Goal: Transaction & Acquisition: Purchase product/service

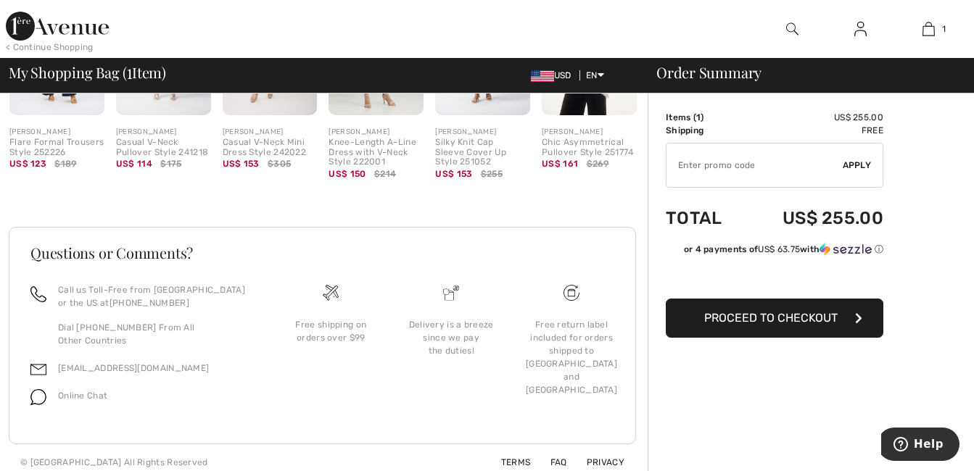
scroll to position [466, 0]
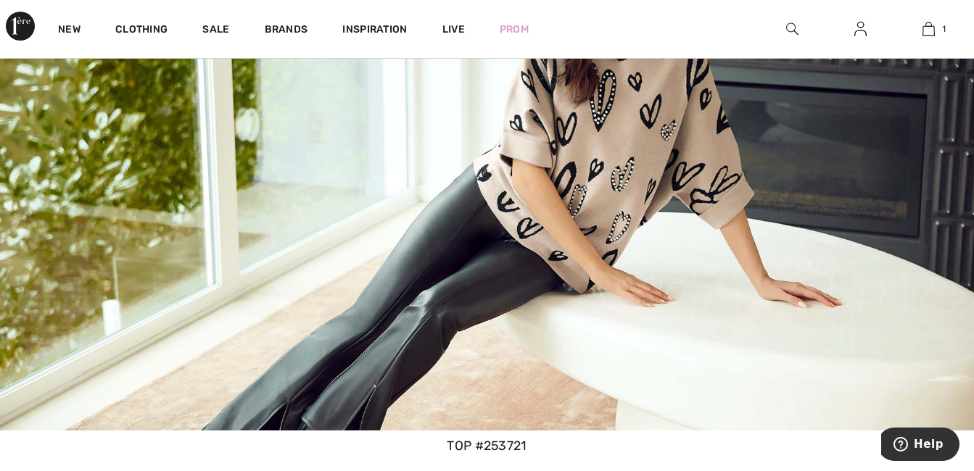
scroll to position [870, 0]
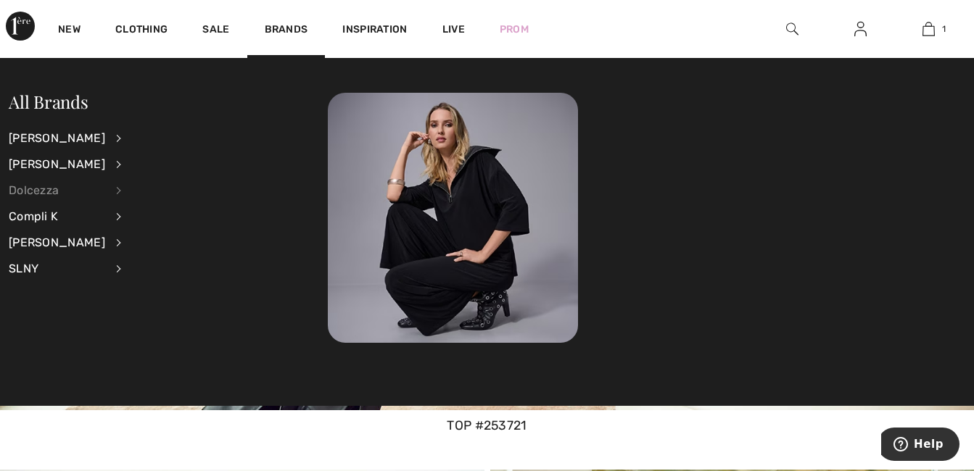
click at [49, 190] on div "Dolcezza" at bounding box center [57, 191] width 96 height 26
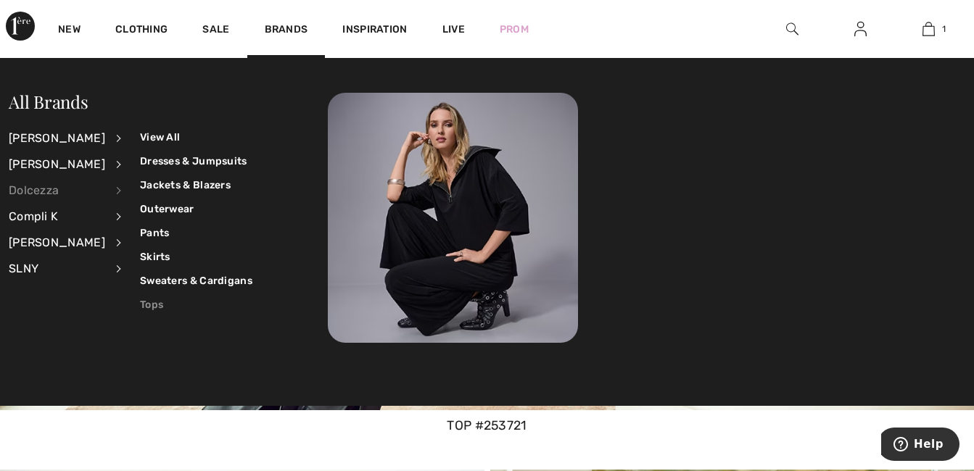
click at [144, 305] on link "Tops" at bounding box center [196, 305] width 112 height 24
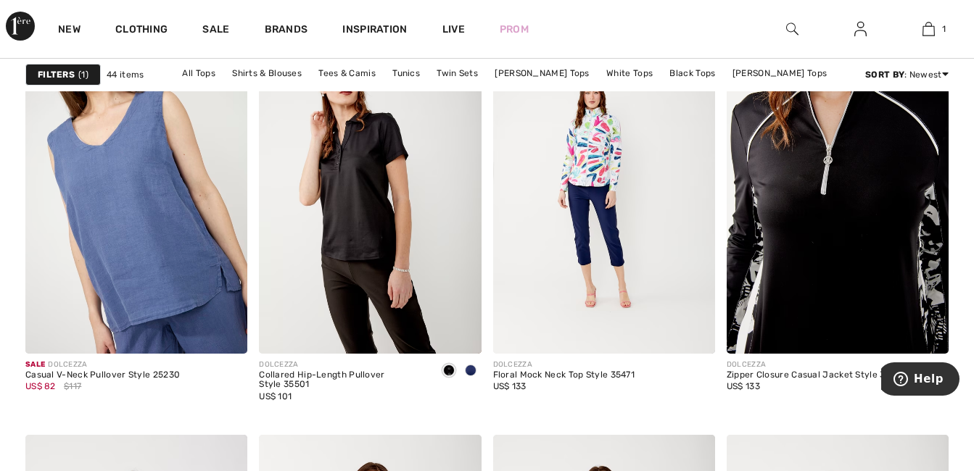
scroll to position [4279, 0]
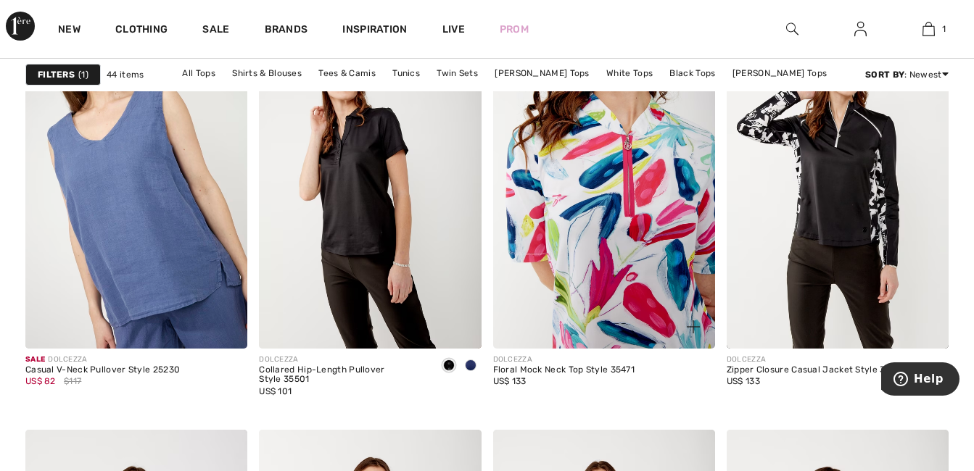
click at [580, 233] on img at bounding box center [604, 181] width 222 height 333
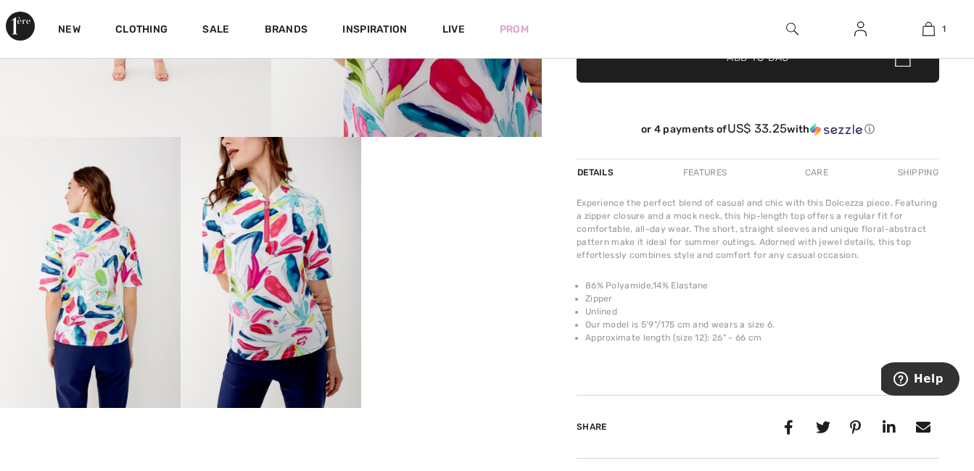
scroll to position [363, 0]
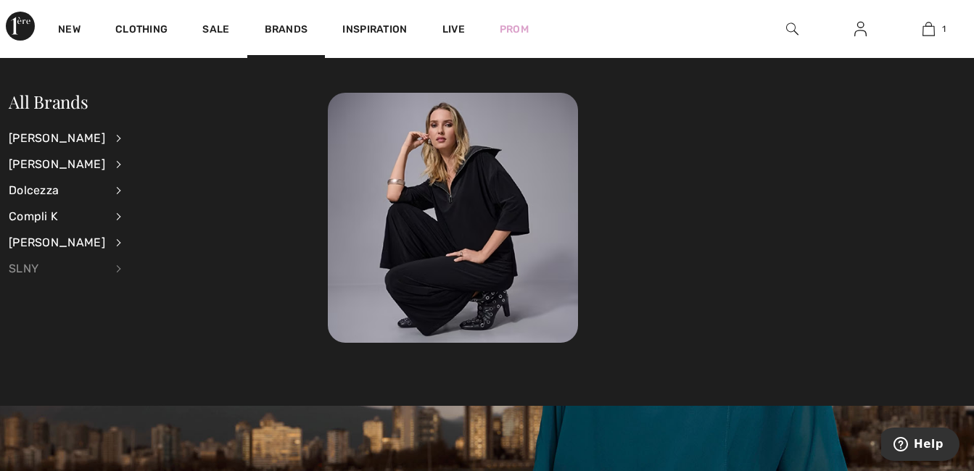
click at [70, 262] on div "SLNY" at bounding box center [57, 269] width 96 height 26
click at [90, 273] on div "SLNY" at bounding box center [57, 269] width 96 height 26
click at [38, 271] on div "SLNY" at bounding box center [57, 269] width 96 height 26
click at [38, 270] on div "SLNY" at bounding box center [57, 269] width 96 height 26
click at [141, 139] on link "View All" at bounding box center [193, 137] width 107 height 24
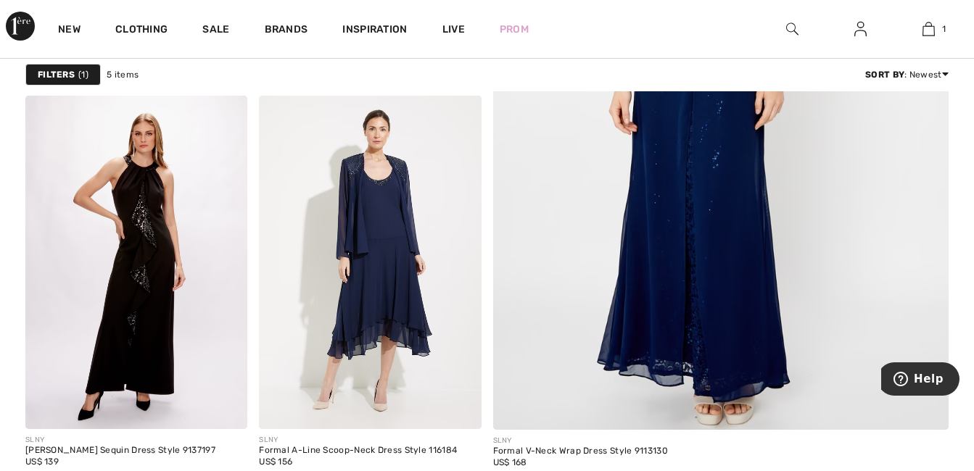
scroll to position [798, 0]
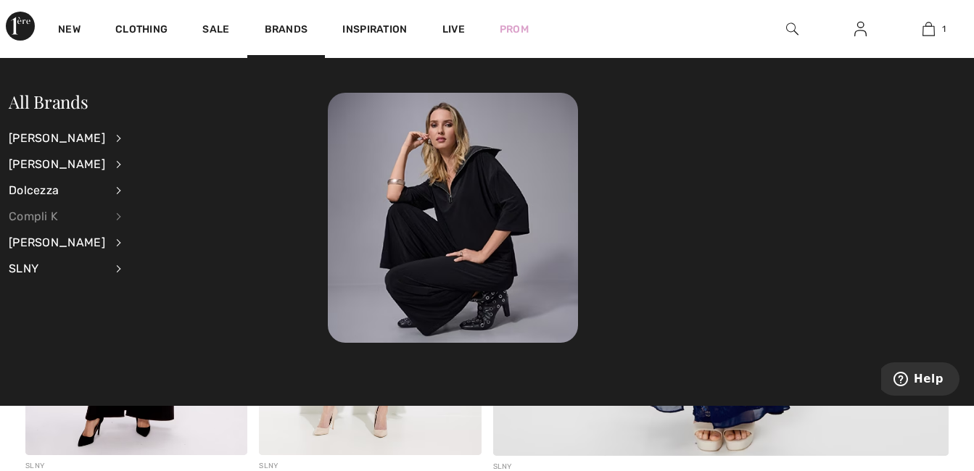
click at [53, 213] on div "Compli K" at bounding box center [57, 217] width 96 height 26
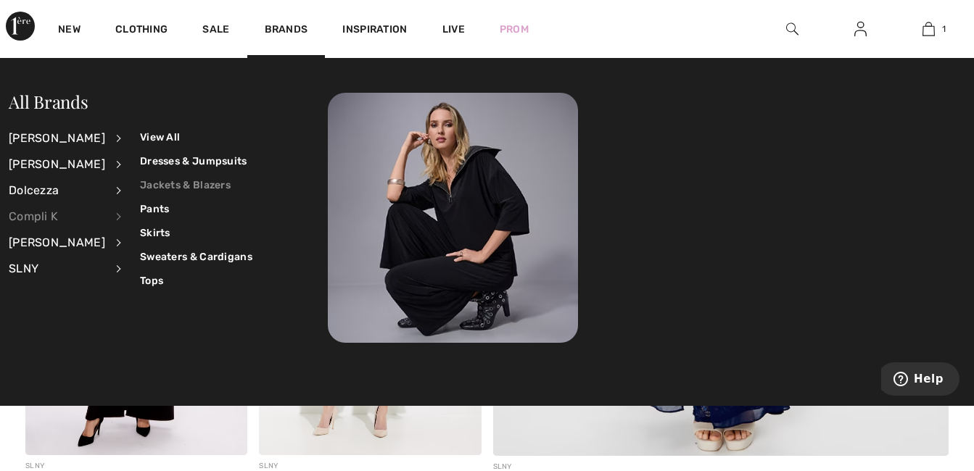
click at [166, 186] on link "Jackets & Blazers" at bounding box center [196, 185] width 112 height 24
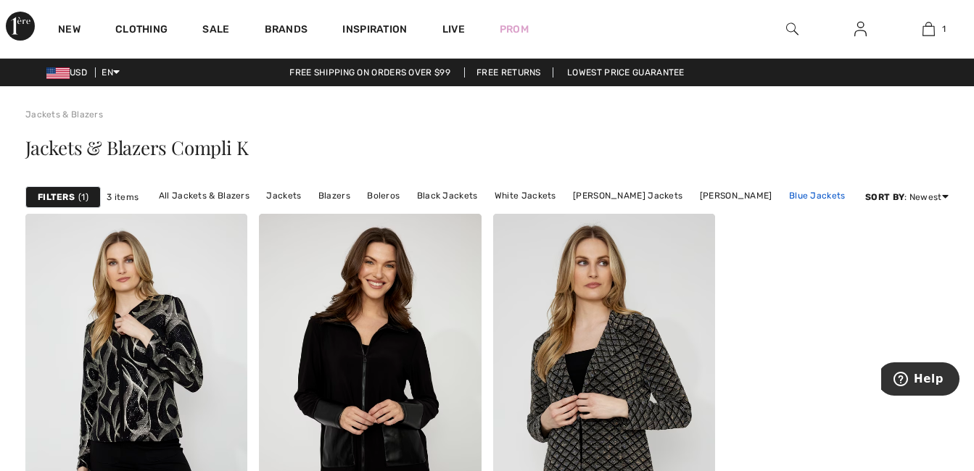
click at [804, 192] on link "Blue Jackets" at bounding box center [817, 195] width 71 height 19
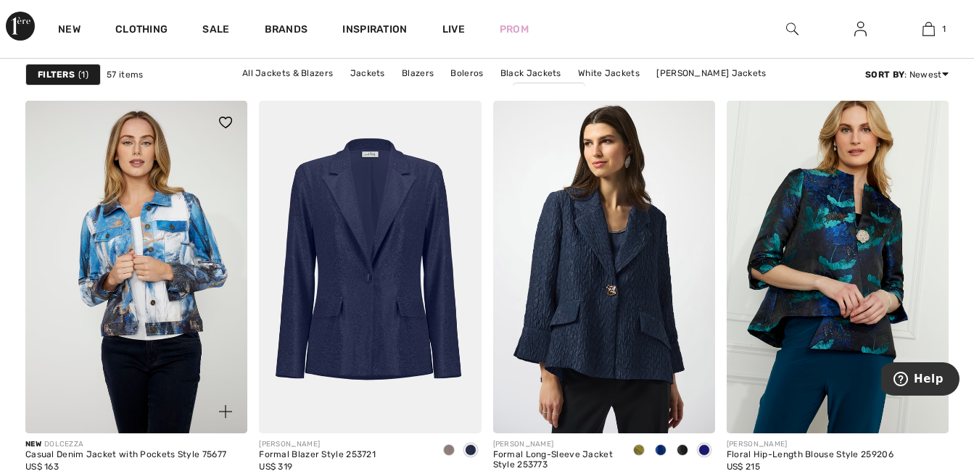
scroll to position [1015, 0]
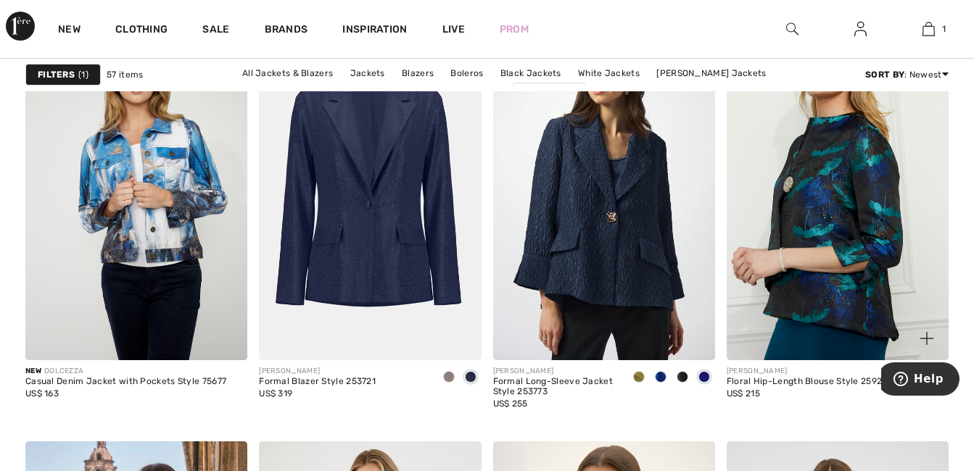
click at [814, 264] on img at bounding box center [838, 194] width 222 height 333
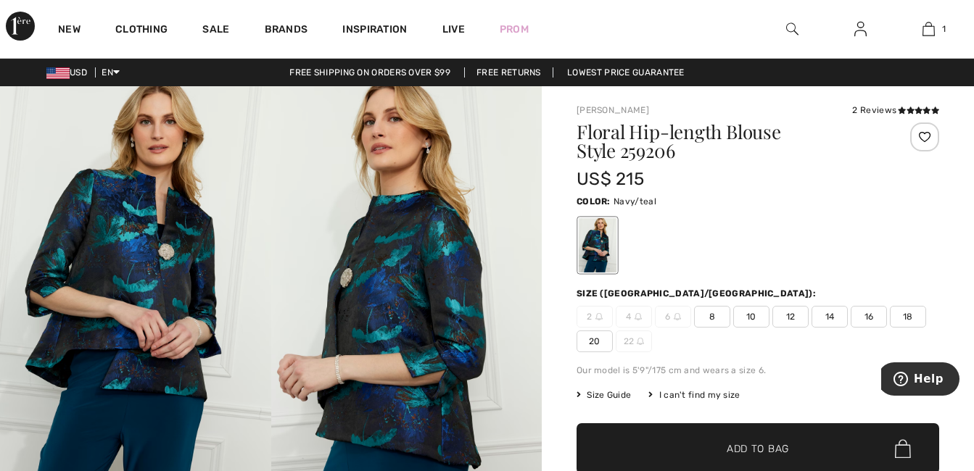
click at [377, 329] on img at bounding box center [406, 289] width 271 height 406
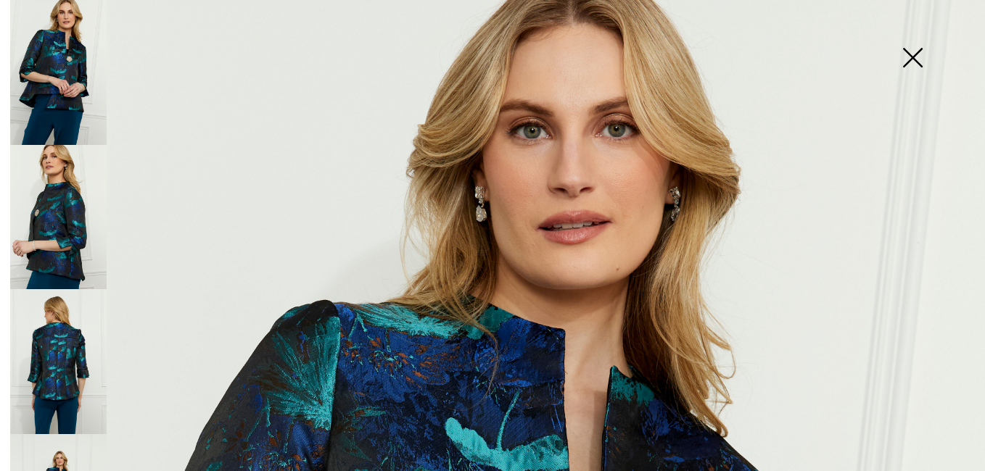
click at [909, 57] on img at bounding box center [912, 59] width 73 height 75
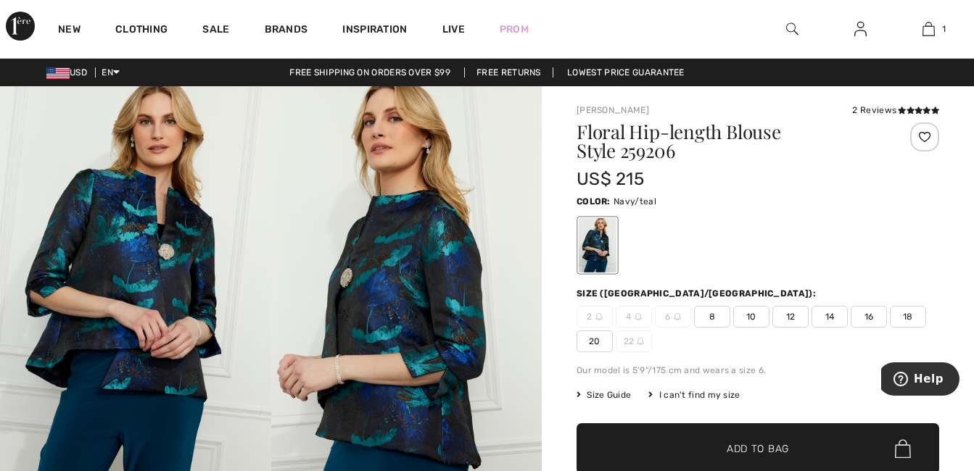
click at [439, 281] on img at bounding box center [406, 289] width 271 height 406
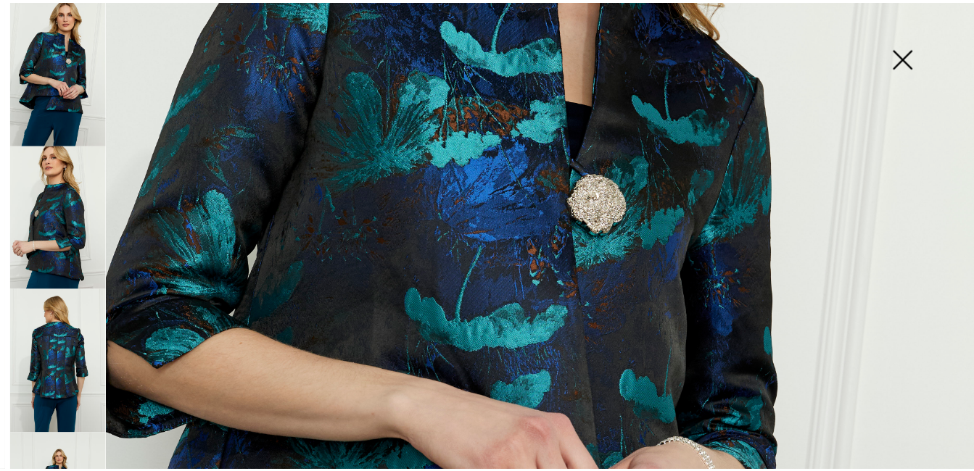
scroll to position [363, 0]
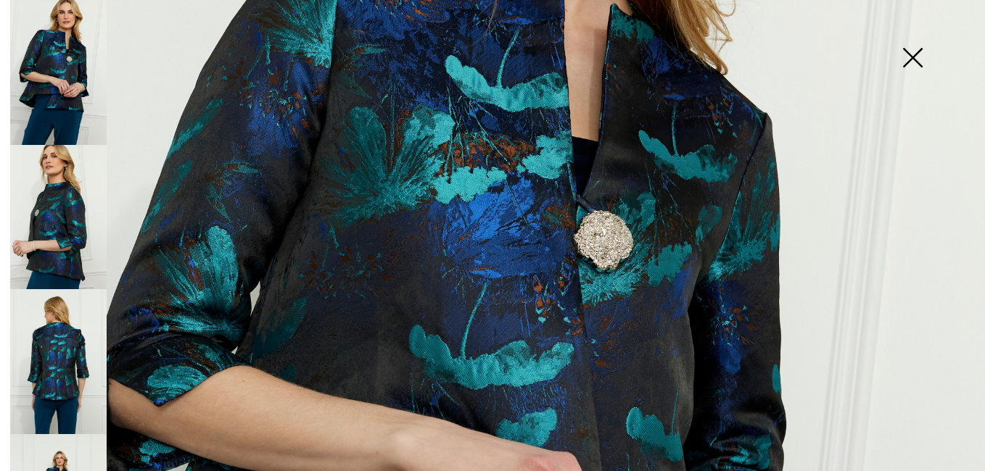
click at [908, 64] on img at bounding box center [912, 59] width 73 height 75
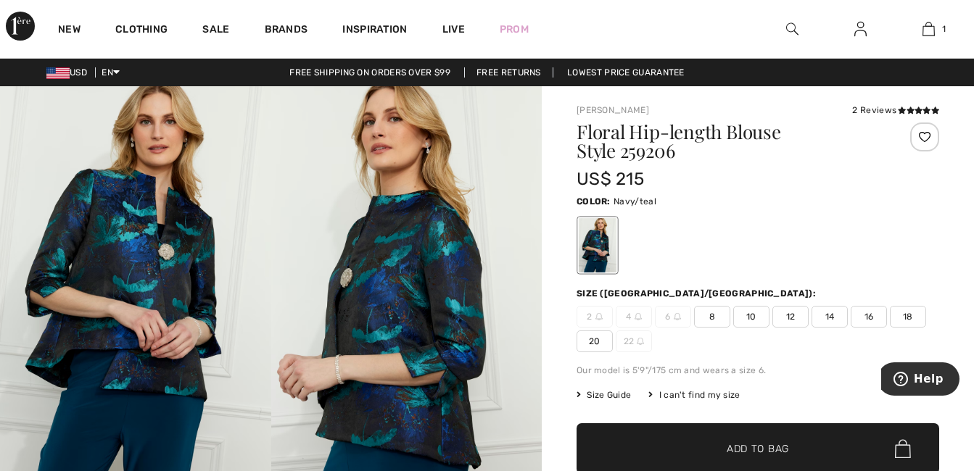
click at [788, 319] on span "12" at bounding box center [790, 317] width 36 height 22
click at [758, 443] on span "Add to Bag" at bounding box center [758, 449] width 62 height 15
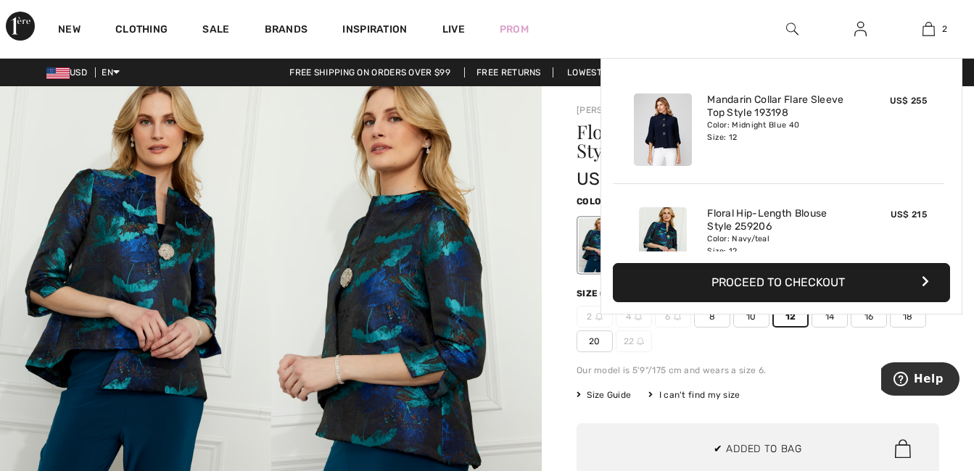
scroll to position [46, 0]
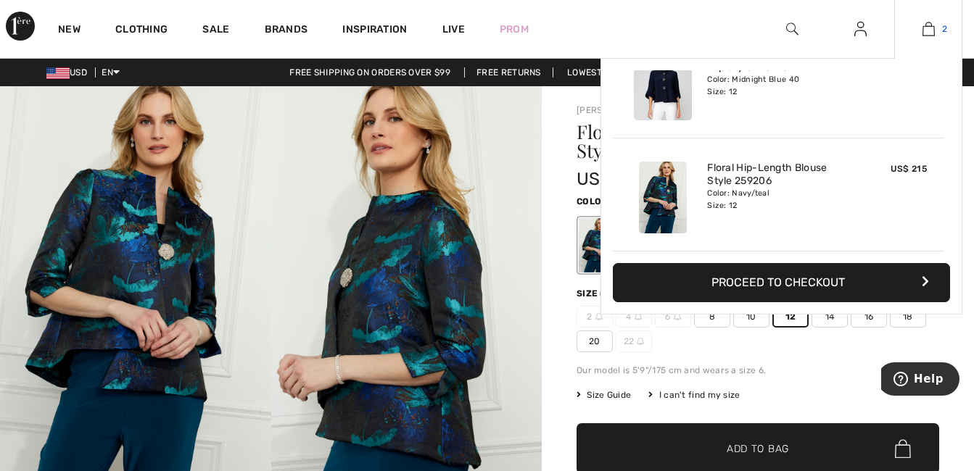
click at [926, 25] on img at bounding box center [929, 28] width 12 height 17
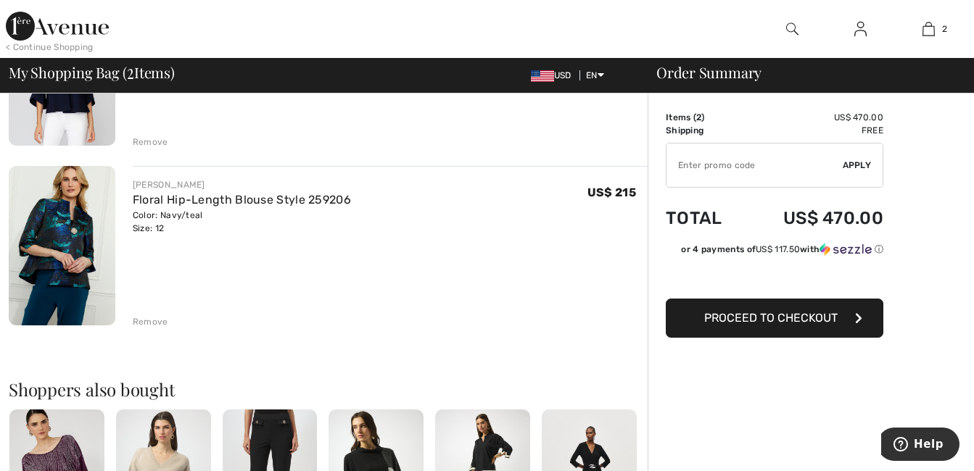
scroll to position [290, 0]
